Goal: Navigation & Orientation: Find specific page/section

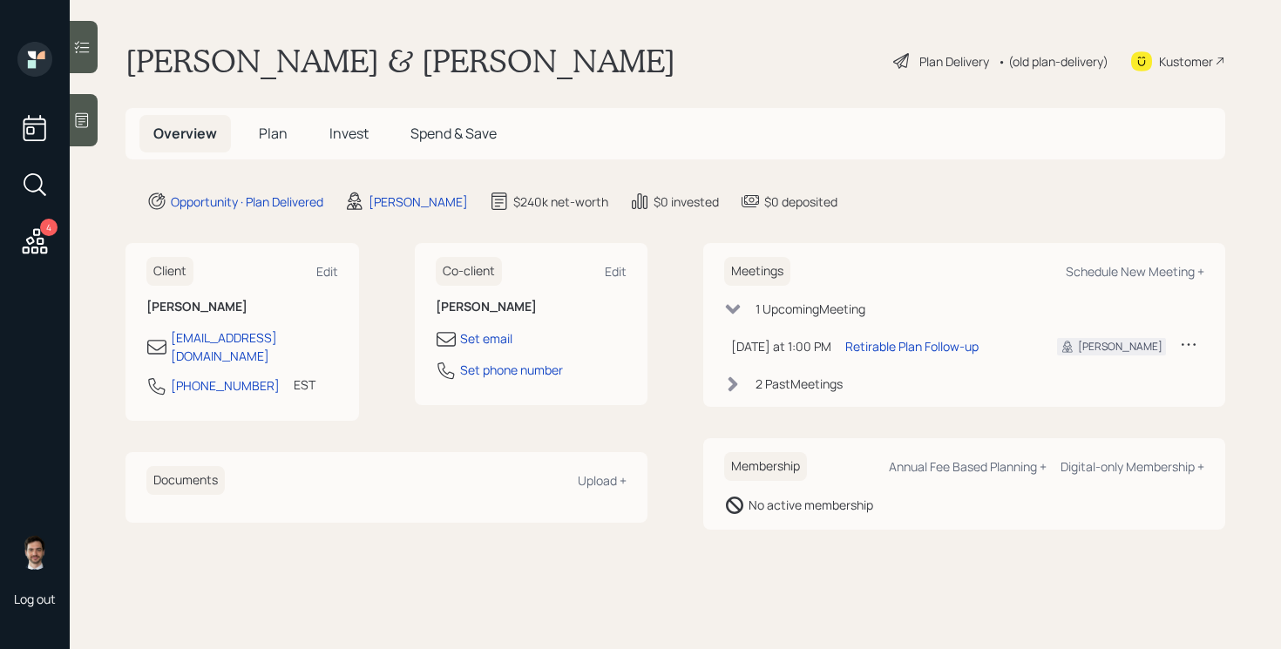
click at [275, 138] on span "Plan" at bounding box center [273, 133] width 29 height 19
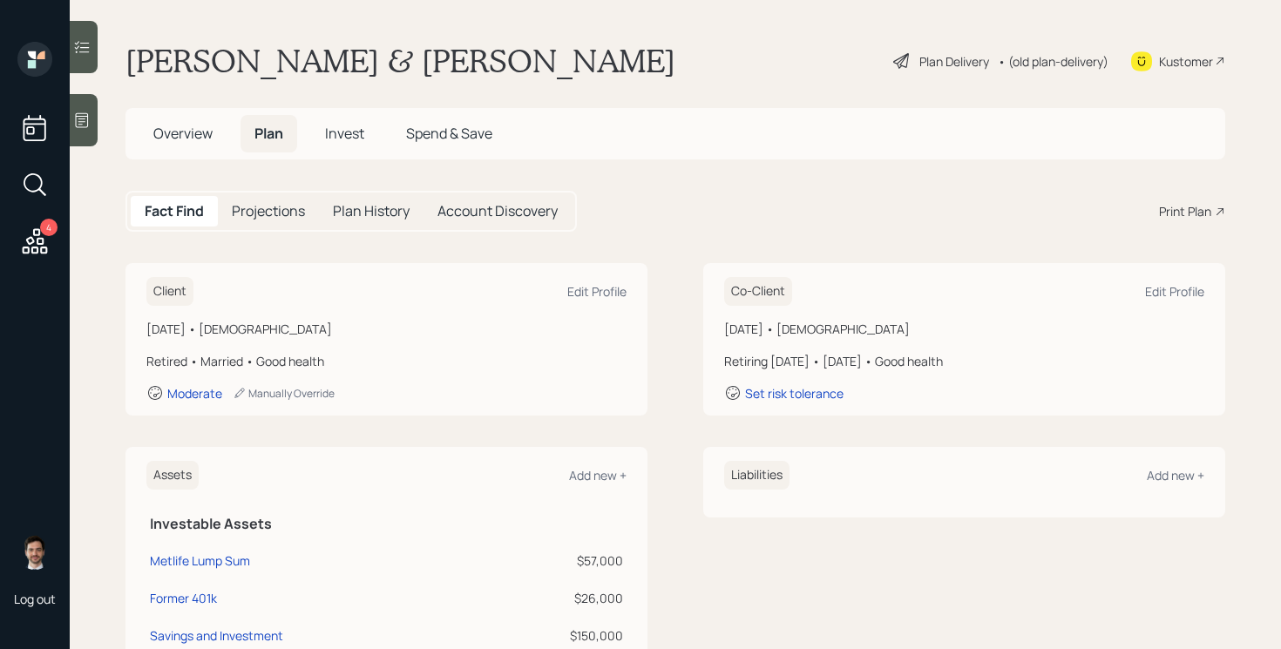
click at [950, 60] on div "Plan Delivery" at bounding box center [955, 61] width 70 height 18
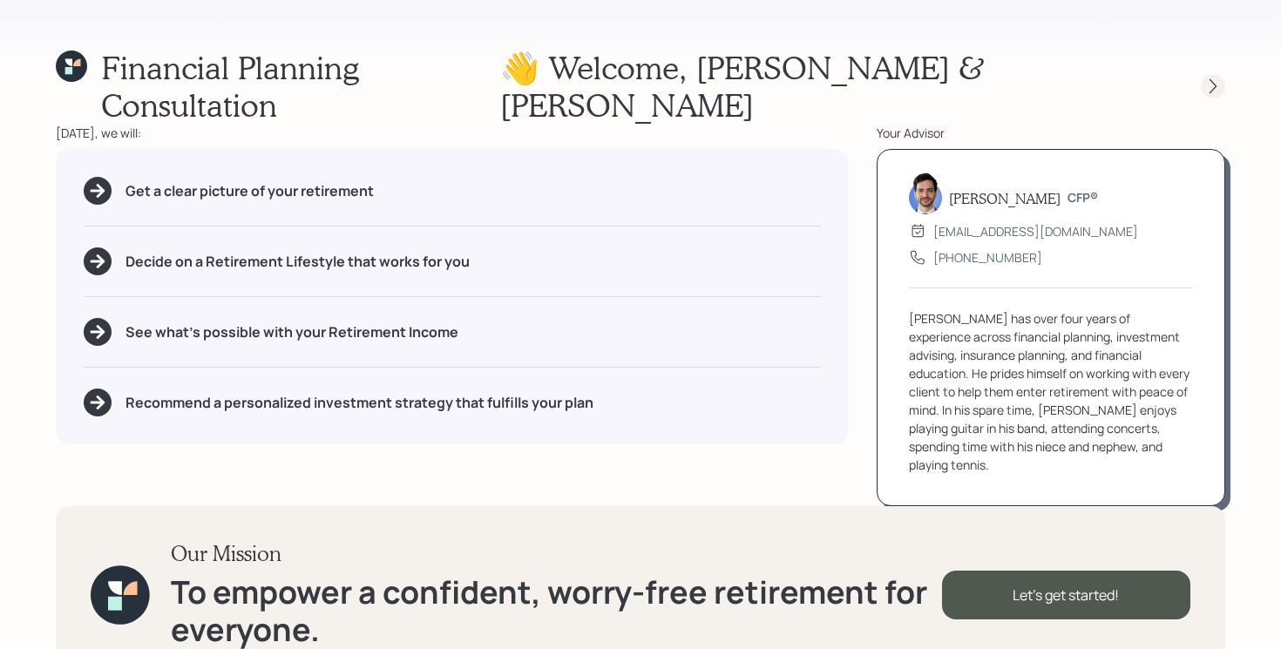
click at [1210, 78] on icon at bounding box center [1213, 86] width 17 height 17
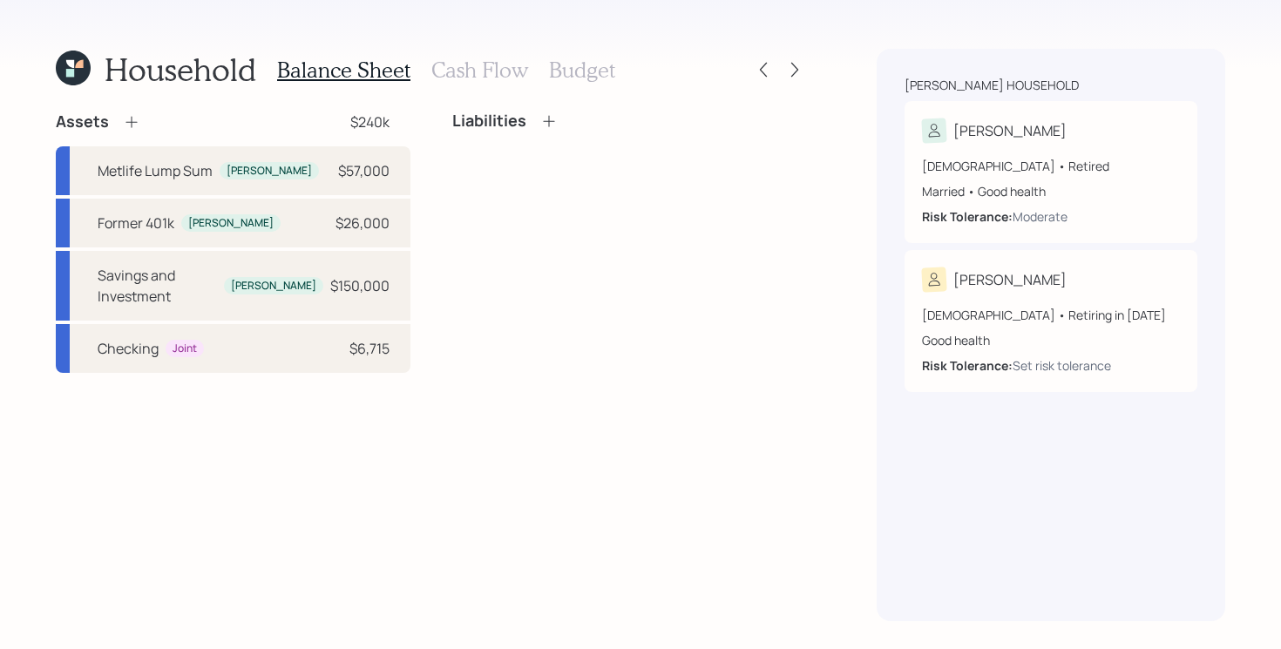
click at [472, 64] on h3 "Cash Flow" at bounding box center [479, 70] width 97 height 25
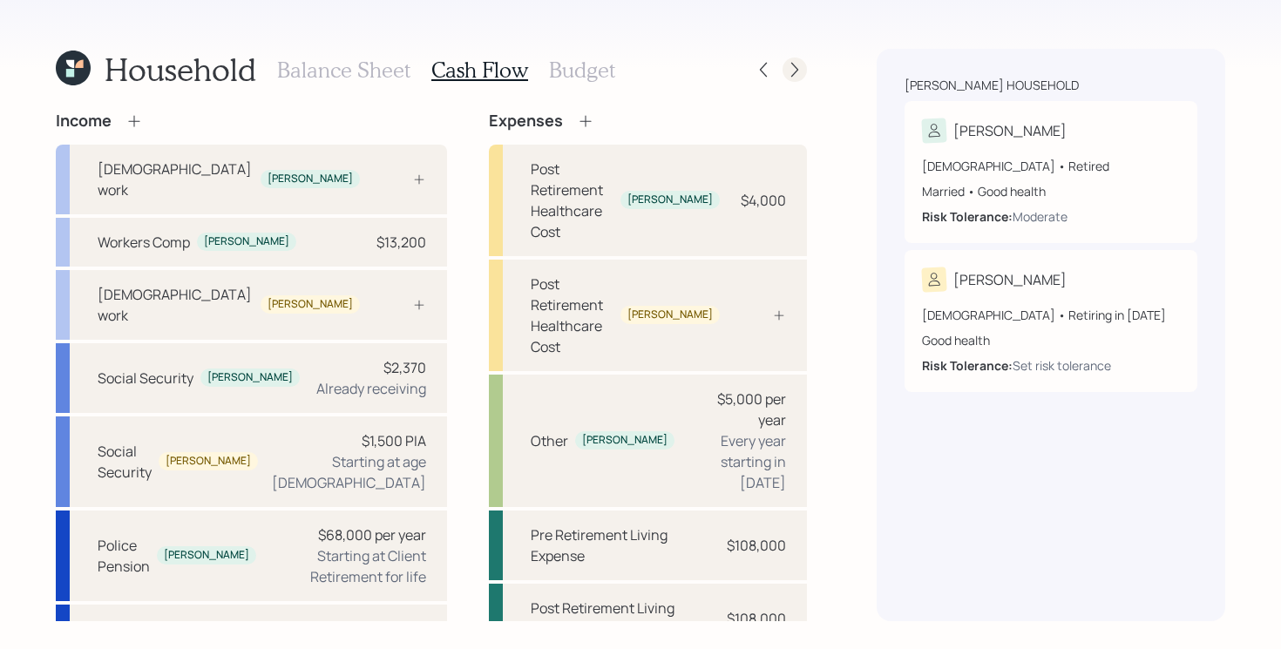
click at [801, 73] on icon at bounding box center [794, 69] width 17 height 17
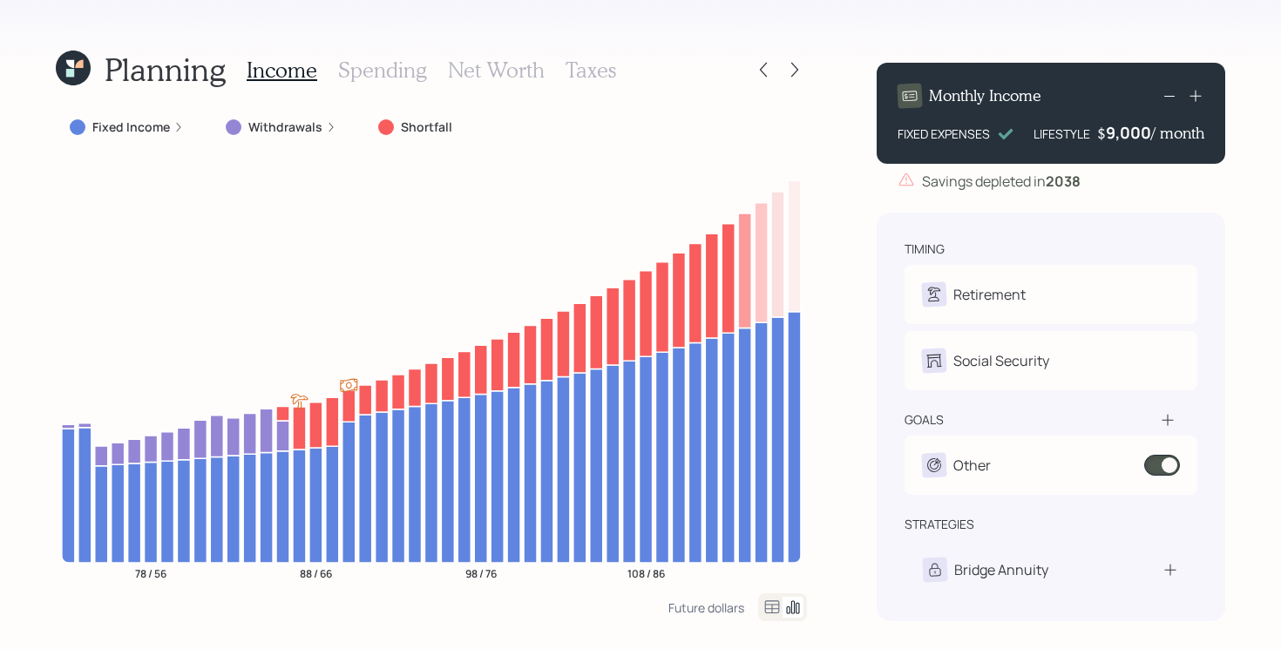
click at [801, 73] on icon at bounding box center [794, 69] width 17 height 17
